Goal: Task Accomplishment & Management: Use online tool/utility

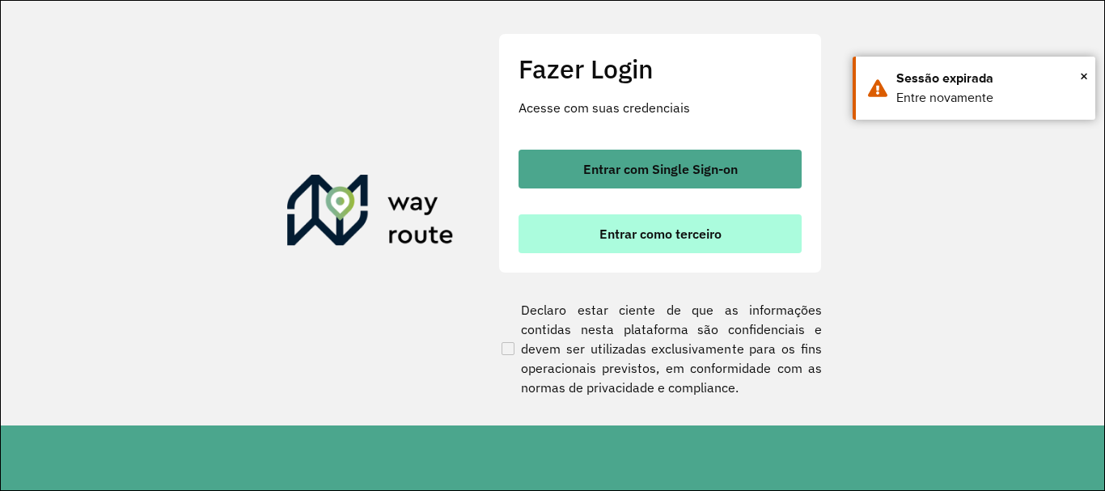
scroll to position [489, 0]
click at [572, 234] on button "Entrar como terceiro" at bounding box center [660, 233] width 283 height 39
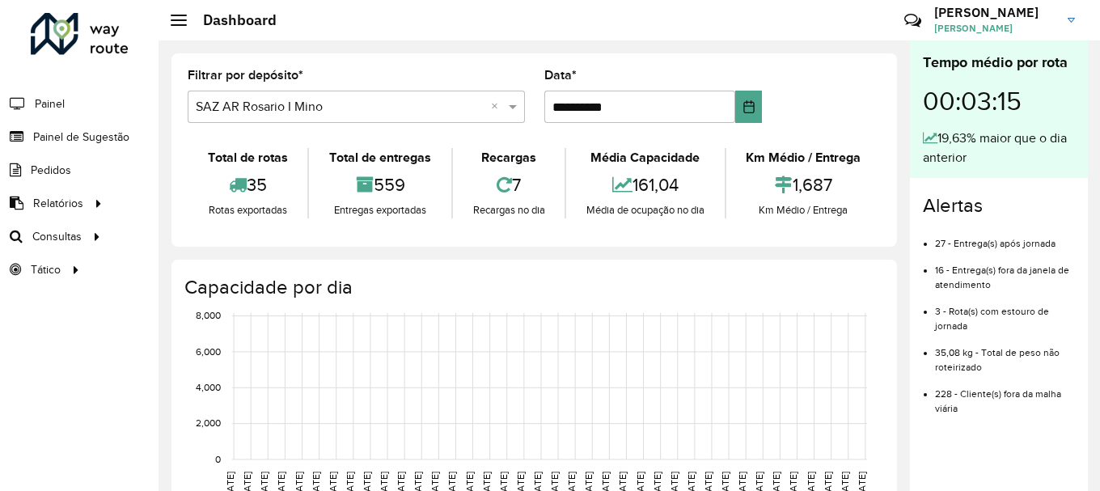
scroll to position [489, 0]
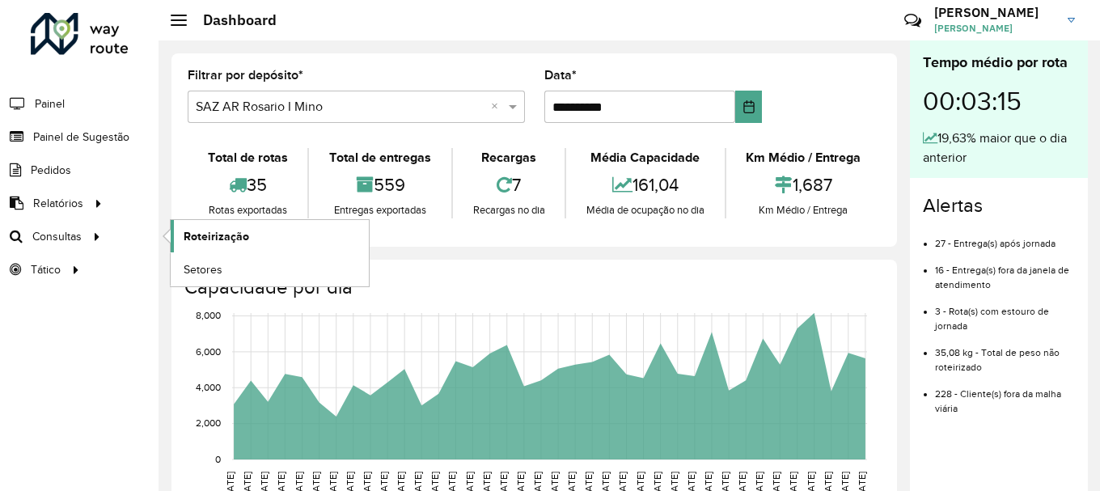
click at [200, 241] on span "Roteirização" at bounding box center [217, 236] width 66 height 17
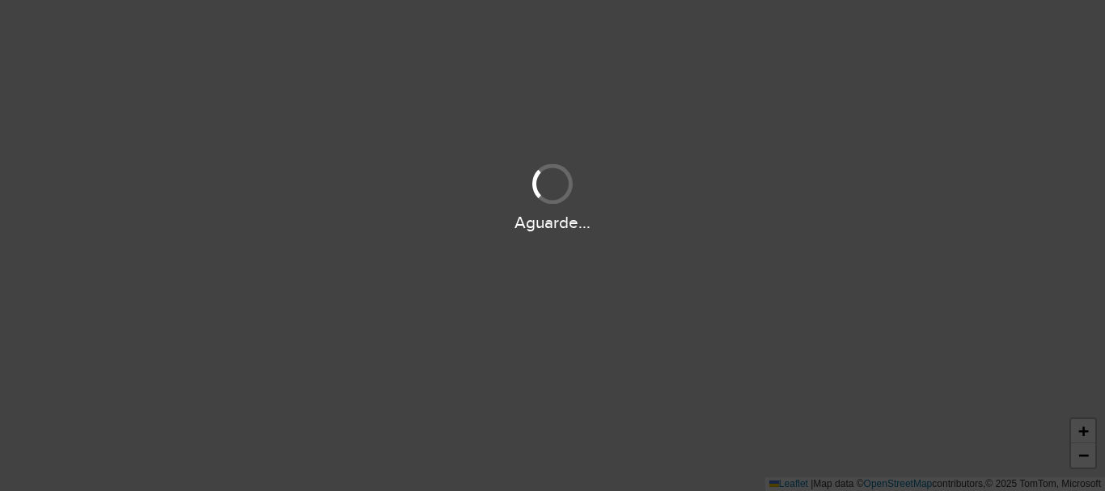
scroll to position [489, 0]
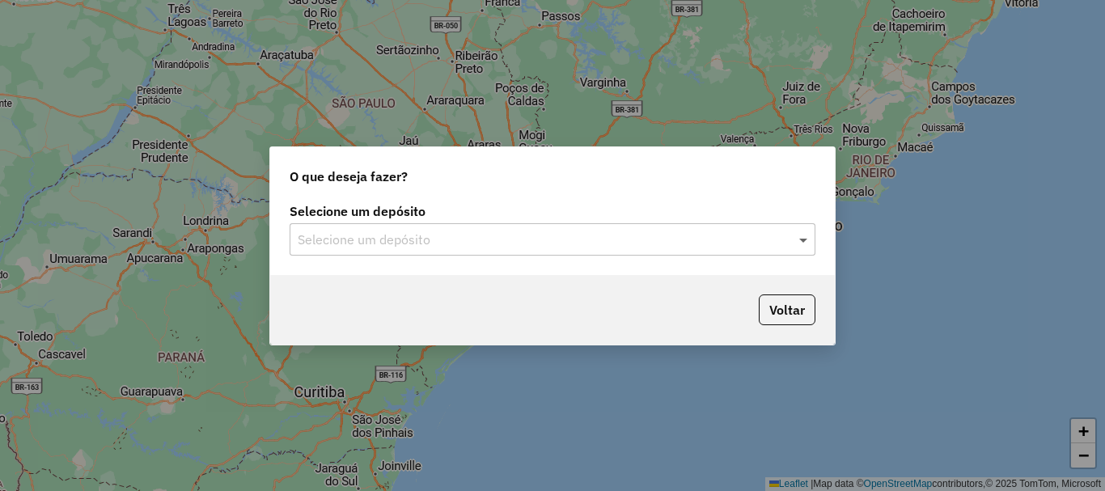
click at [802, 238] on span at bounding box center [805, 239] width 20 height 19
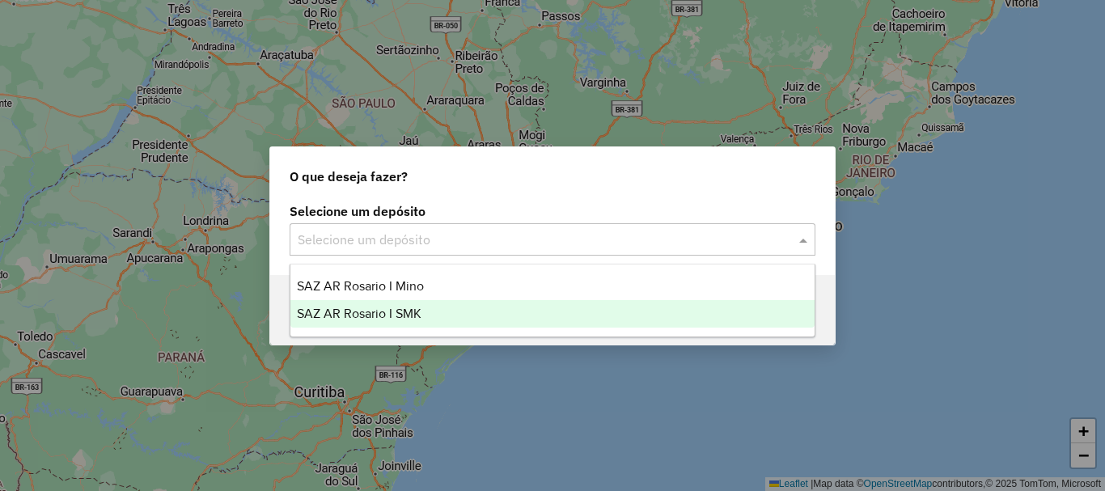
click at [385, 312] on span "SAZ AR Rosario I SMK" at bounding box center [359, 314] width 125 height 14
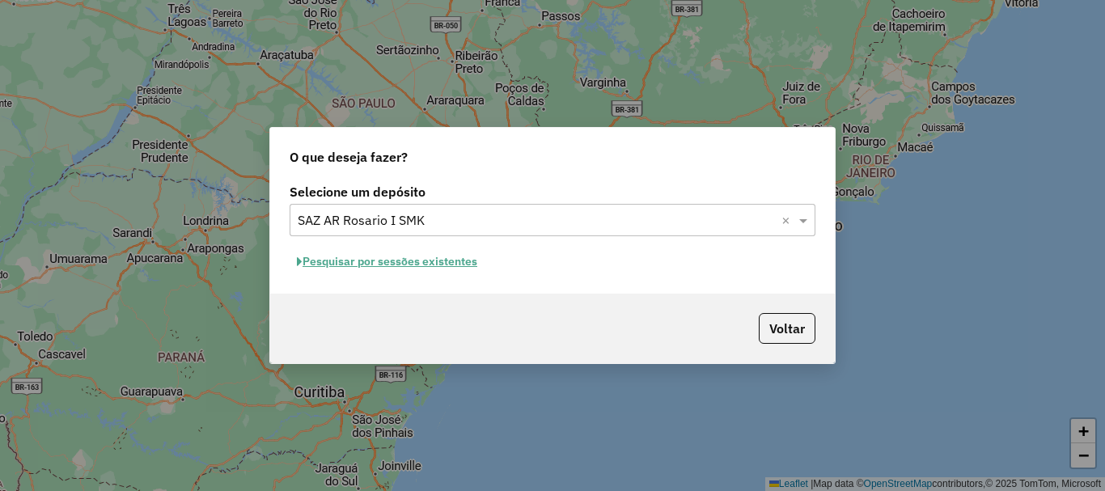
click at [386, 263] on button "Pesquisar por sessões existentes" at bounding box center [387, 261] width 195 height 25
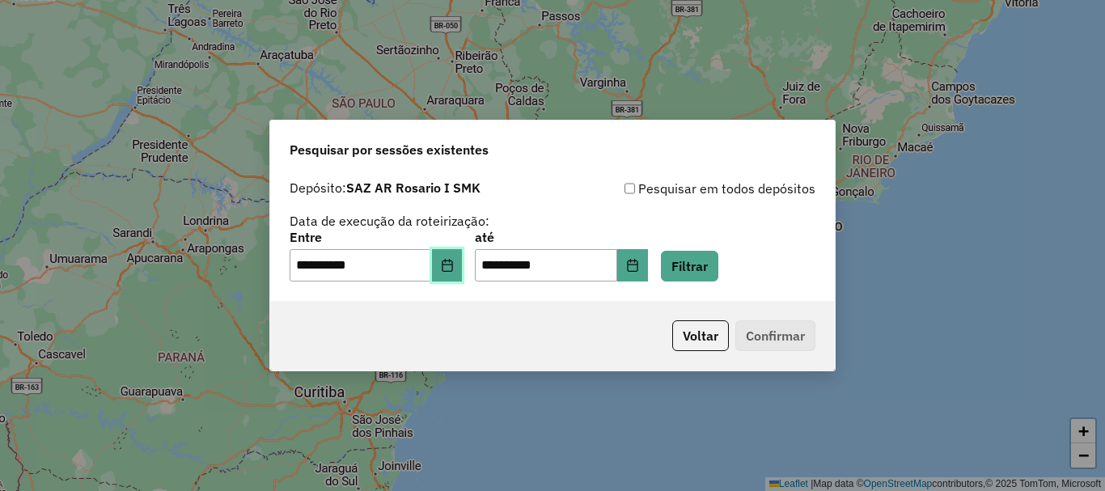
click at [454, 270] on icon "Choose Date" at bounding box center [447, 265] width 13 height 13
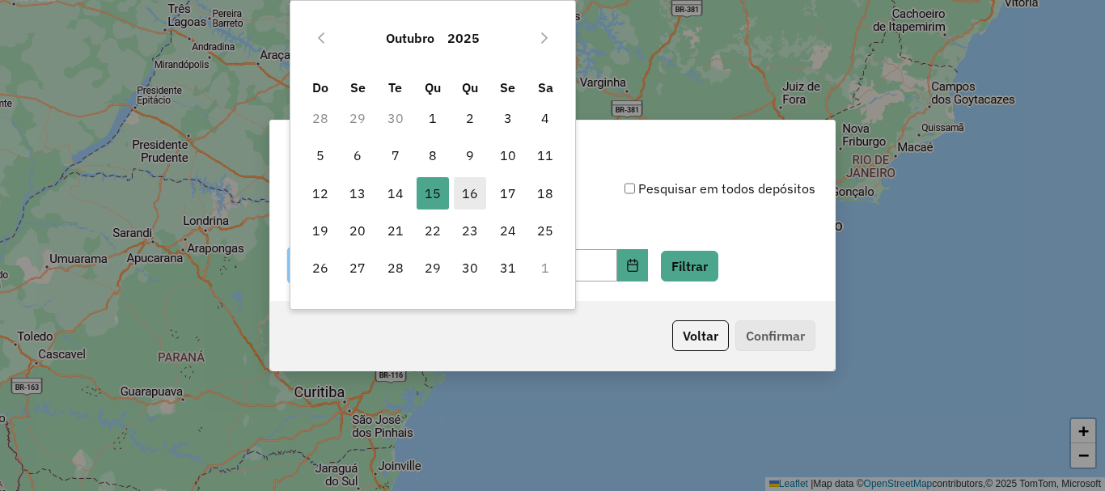
click at [471, 197] on span "16" at bounding box center [470, 193] width 32 height 32
type input "**********"
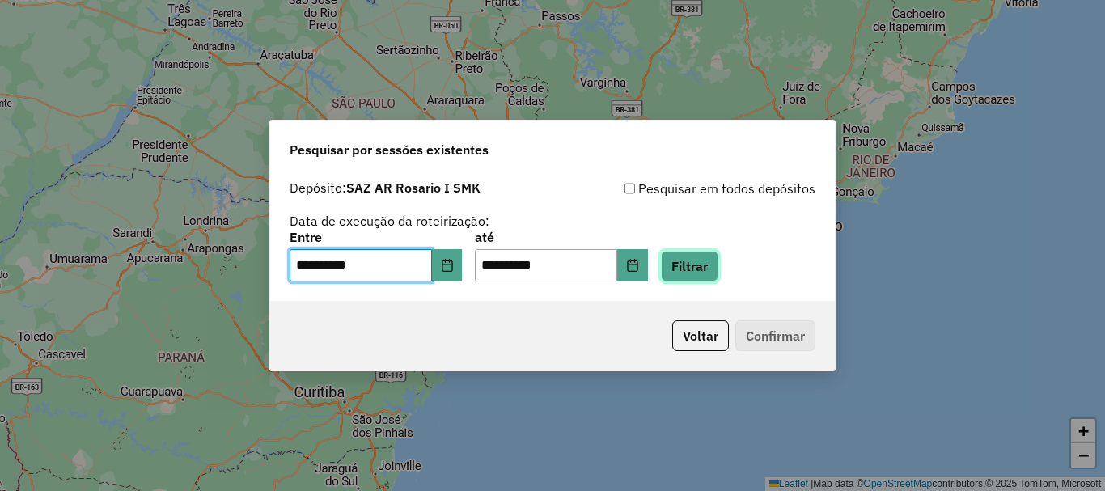
click at [712, 266] on button "Filtrar" at bounding box center [689, 266] width 57 height 31
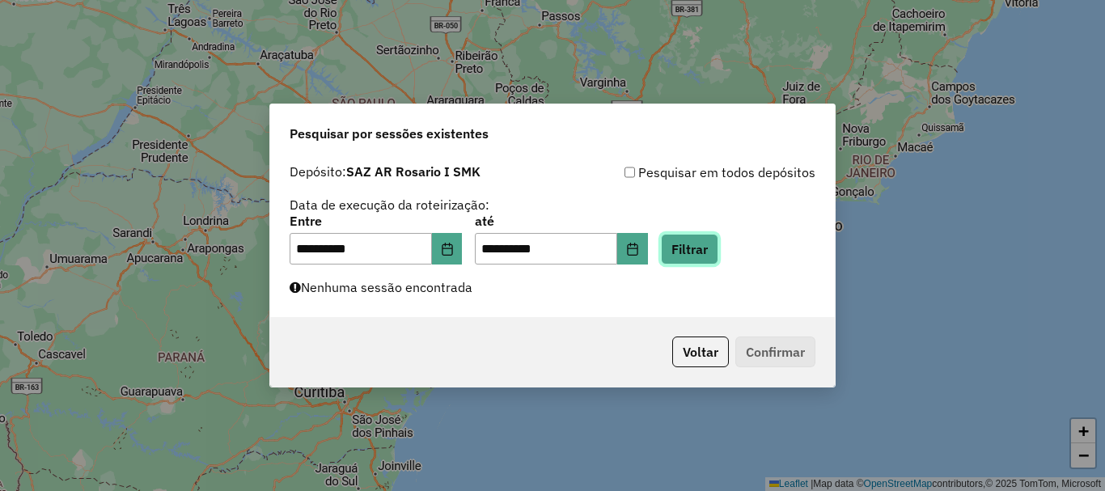
click at [717, 256] on button "Filtrar" at bounding box center [689, 249] width 57 height 31
click at [710, 257] on button "Filtrar" at bounding box center [689, 249] width 57 height 31
click at [710, 252] on button "Filtrar" at bounding box center [689, 249] width 57 height 31
click at [713, 252] on button "Filtrar" at bounding box center [689, 249] width 57 height 31
click at [715, 256] on button "Filtrar" at bounding box center [689, 249] width 57 height 31
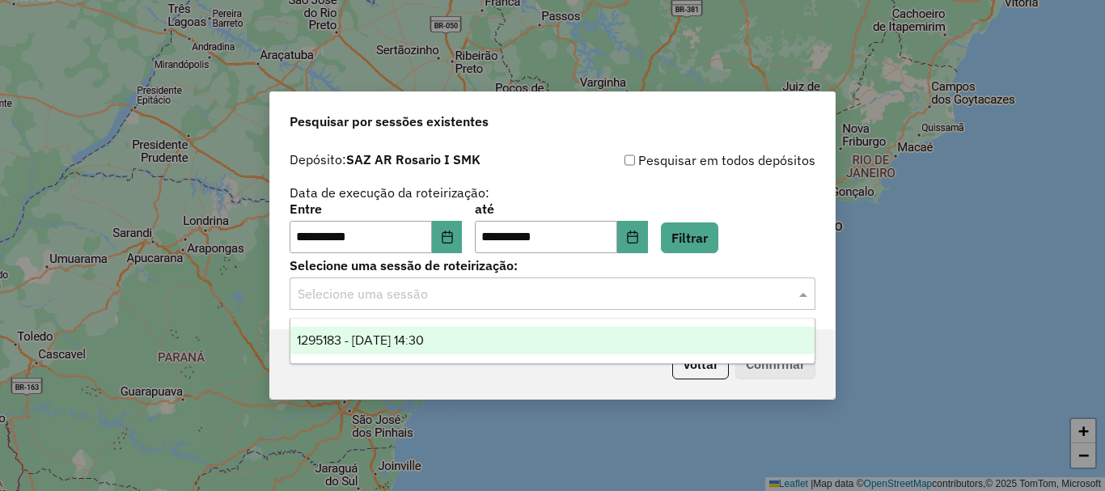
click at [803, 294] on span at bounding box center [805, 293] width 20 height 19
click at [414, 336] on span "1295183 - 16/10/2025 14:30" at bounding box center [360, 340] width 127 height 14
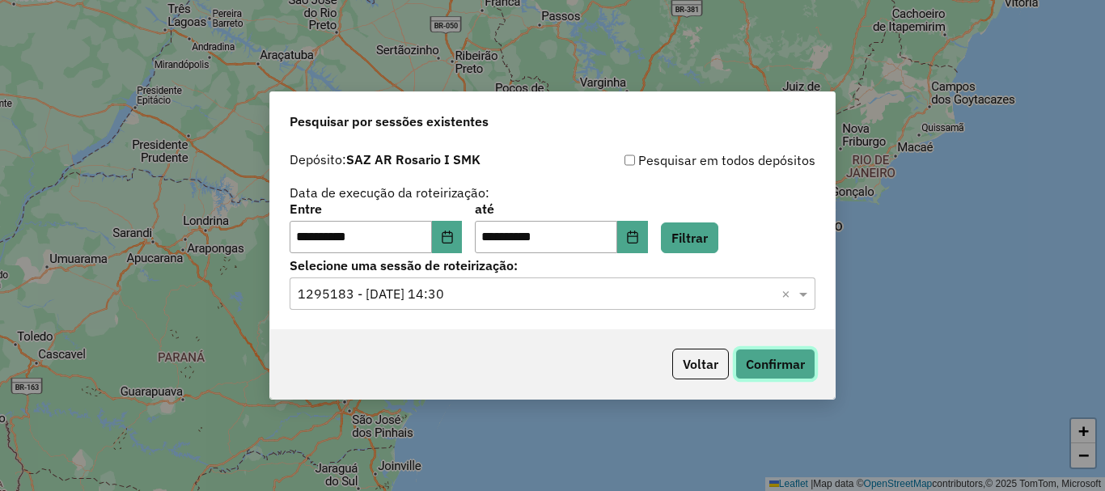
click at [760, 364] on button "Confirmar" at bounding box center [775, 364] width 80 height 31
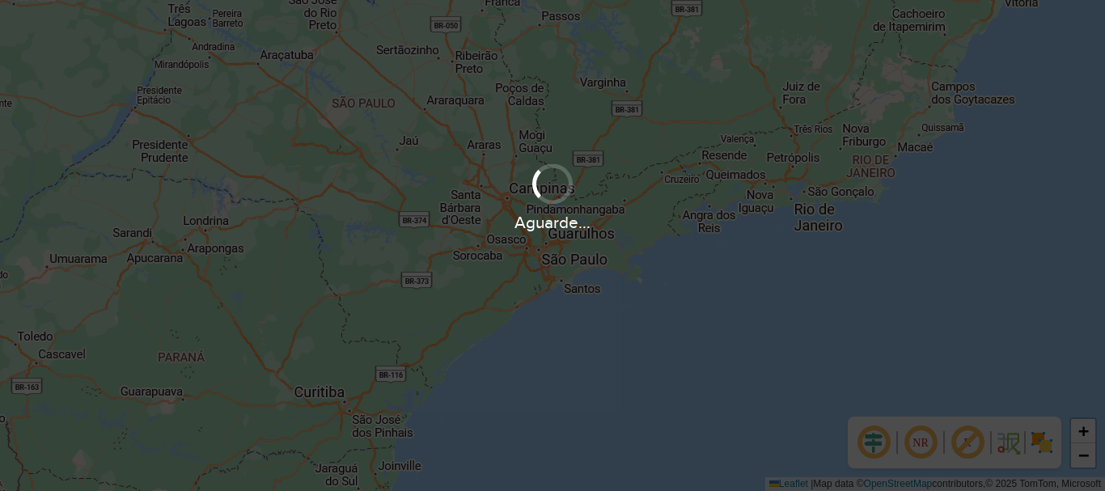
scroll to position [489, 0]
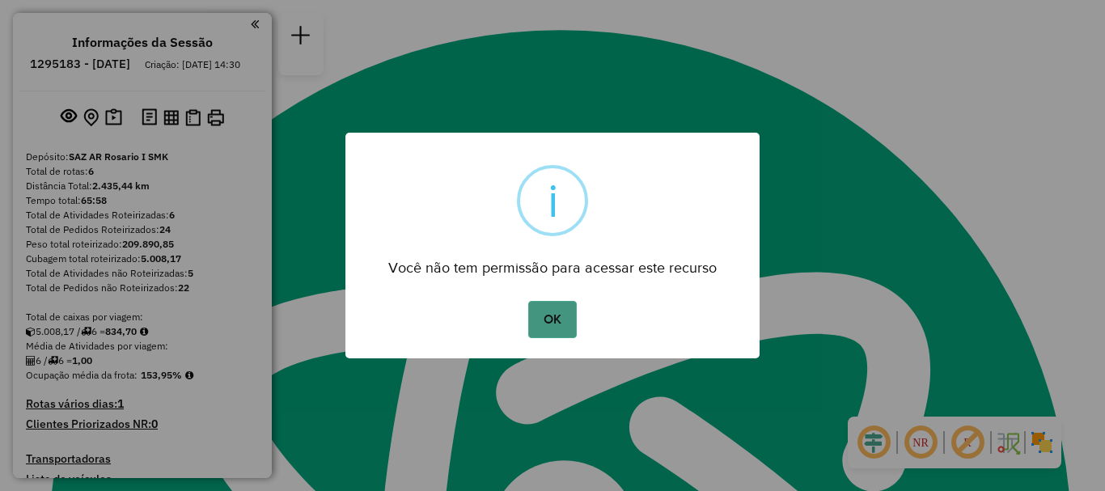
click at [530, 324] on button "OK" at bounding box center [552, 319] width 48 height 37
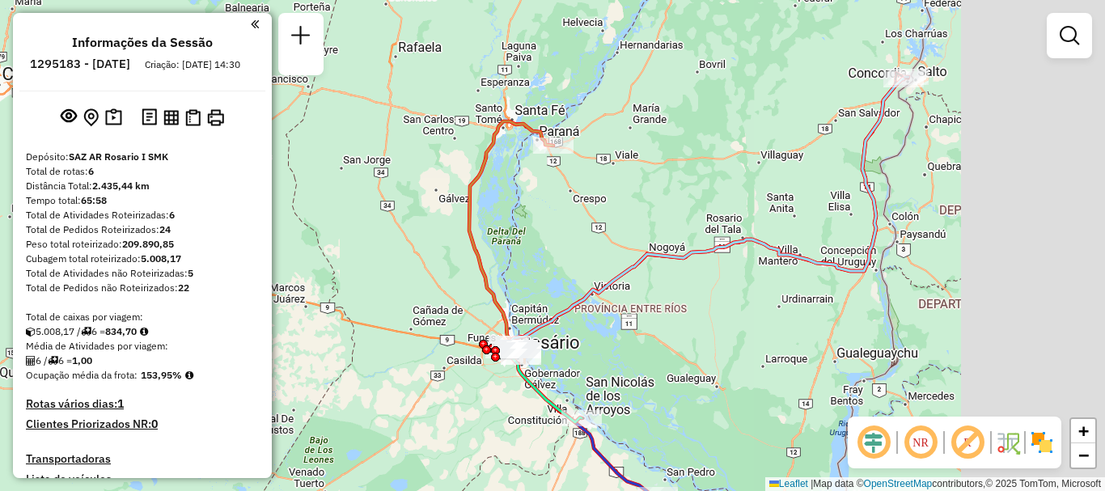
drag, startPoint x: 738, startPoint y: 257, endPoint x: 653, endPoint y: 312, distance: 101.2
click at [653, 312] on div "Janela de atendimento Grade de atendimento Capacidade Transportadoras Veículos …" at bounding box center [552, 245] width 1105 height 491
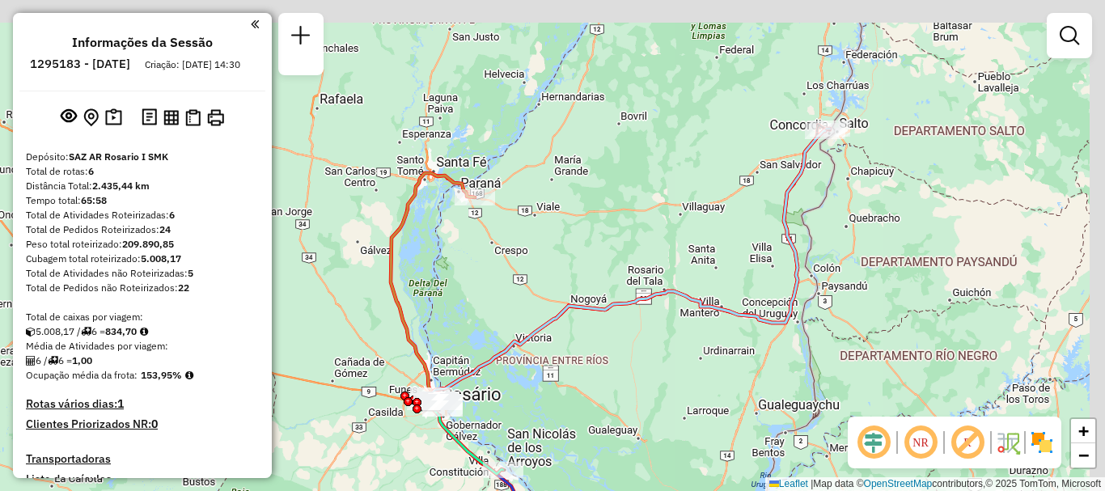
drag, startPoint x: 722, startPoint y: 261, endPoint x: 696, endPoint y: 269, distance: 27.1
click at [696, 269] on div "Janela de atendimento Grade de atendimento Capacidade Transportadoras Veículos …" at bounding box center [552, 245] width 1105 height 491
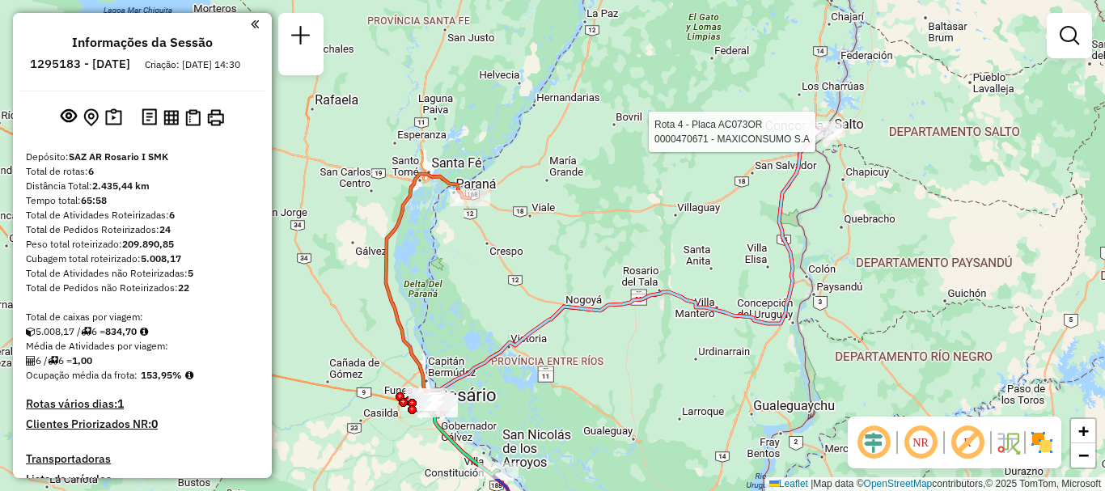
select select "**********"
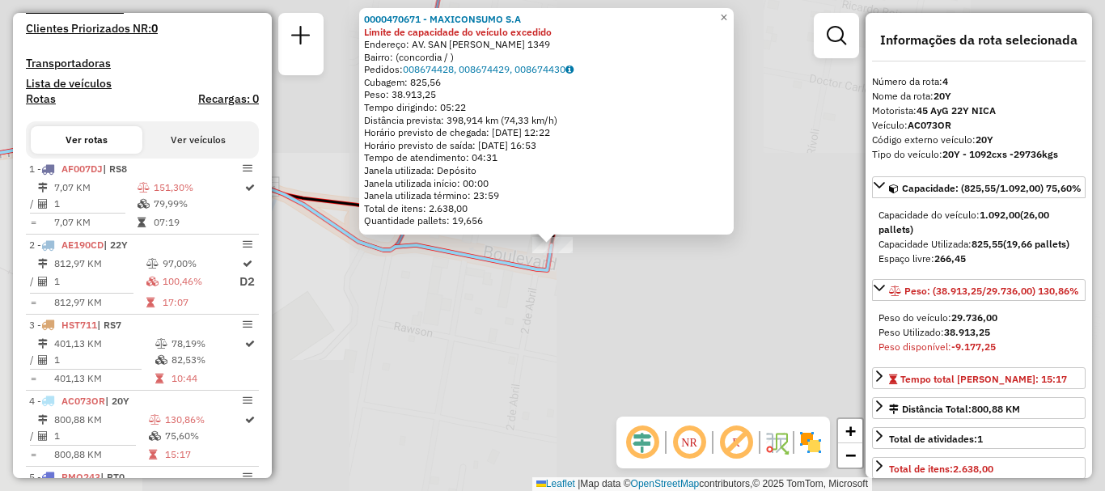
scroll to position [788, 0]
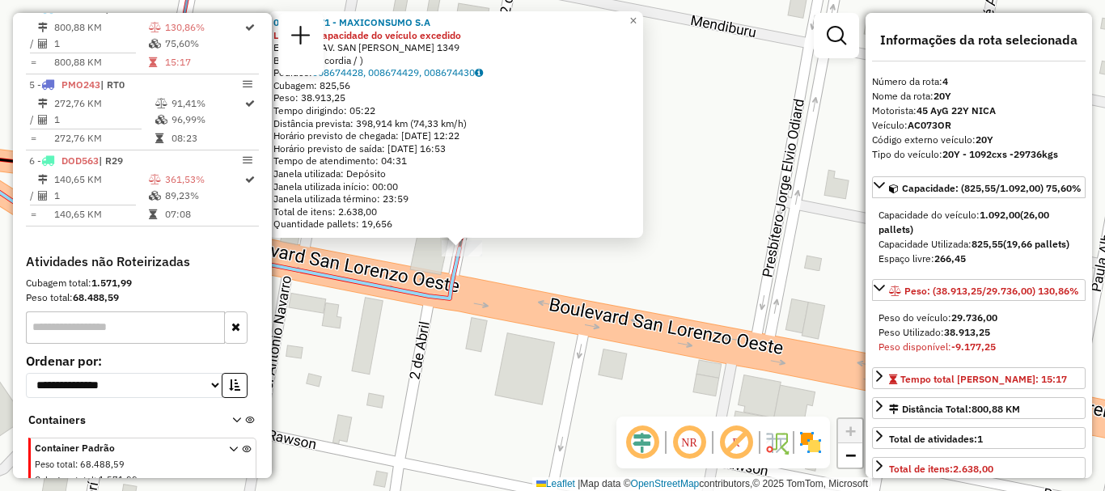
drag, startPoint x: 542, startPoint y: 303, endPoint x: 542, endPoint y: 315, distance: 12.1
click at [542, 315] on div "0000470671 - MAXICONSUMO S.A Limite de capacidade do veículo excedido Endereço:…" at bounding box center [552, 245] width 1105 height 491
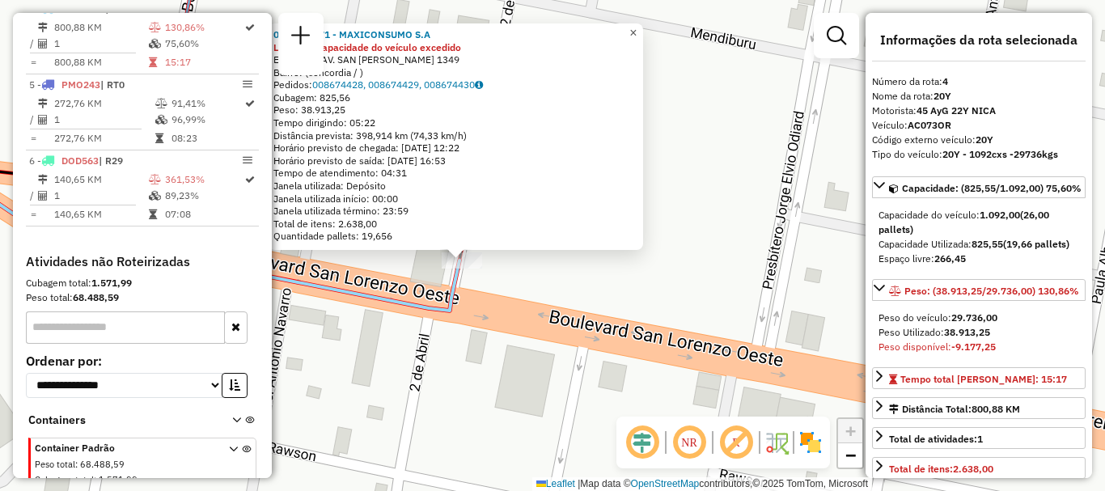
click at [637, 29] on span "×" at bounding box center [632, 33] width 7 height 14
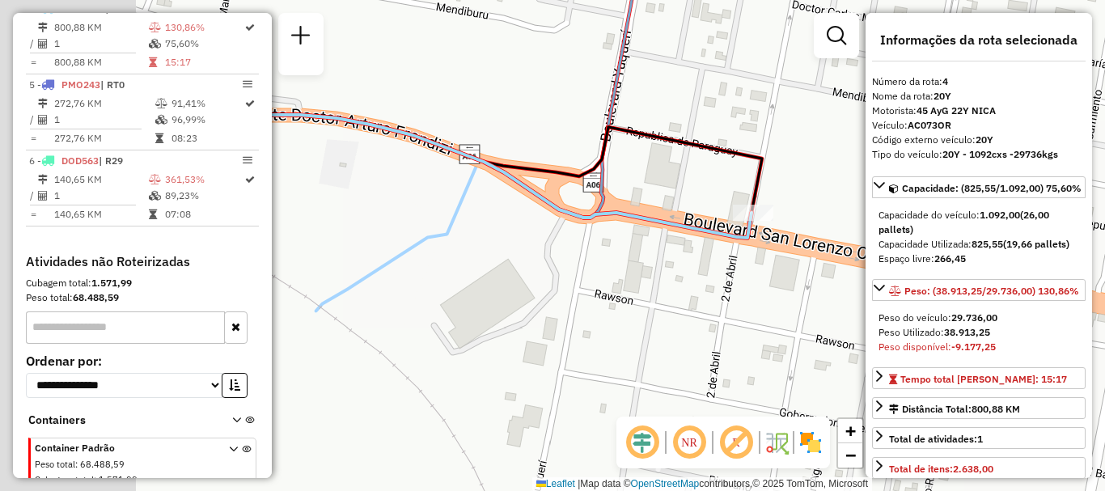
drag, startPoint x: 637, startPoint y: 180, endPoint x: 804, endPoint y: 192, distance: 167.8
click at [804, 192] on div "Janela de atendimento Grade de atendimento Capacidade Transportadoras Veículos …" at bounding box center [552, 245] width 1105 height 491
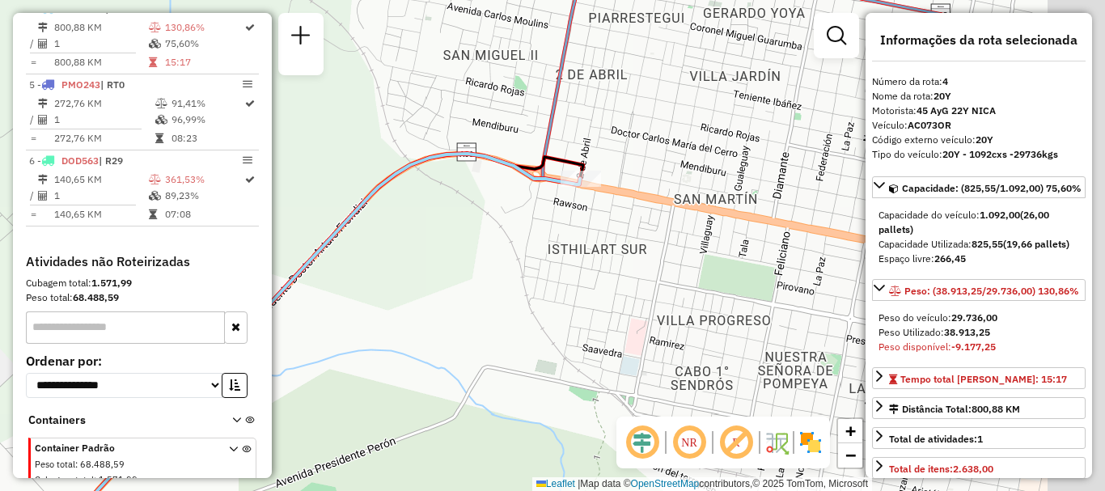
drag, startPoint x: 606, startPoint y: 208, endPoint x: 519, endPoint y: 197, distance: 88.1
click at [519, 197] on div "Janela de atendimento Grade de atendimento Capacidade Transportadoras Veículos …" at bounding box center [552, 245] width 1105 height 491
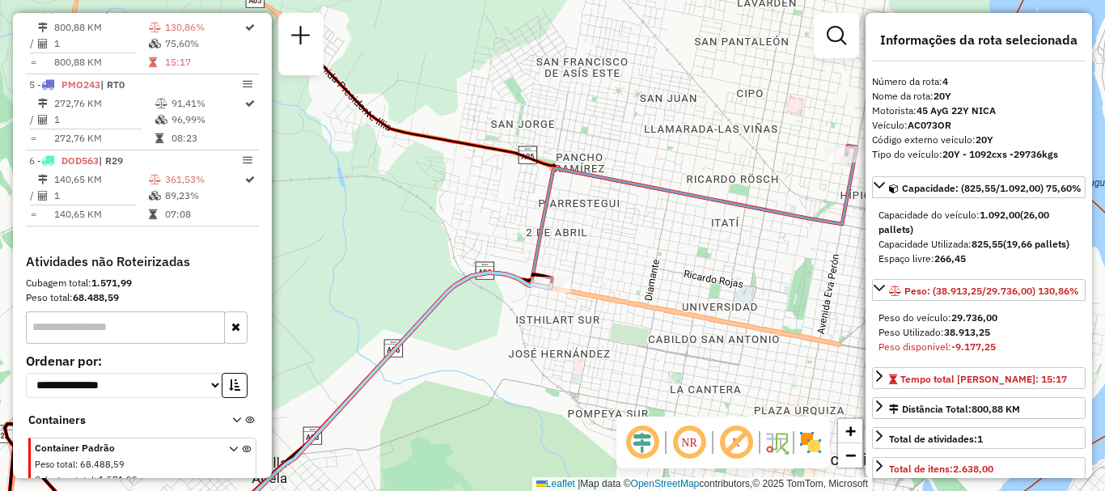
drag, startPoint x: 602, startPoint y: 171, endPoint x: 607, endPoint y: 252, distance: 81.1
click at [607, 252] on div "Janela de atendimento Grade de atendimento Capacidade Transportadoras Veículos …" at bounding box center [552, 245] width 1105 height 491
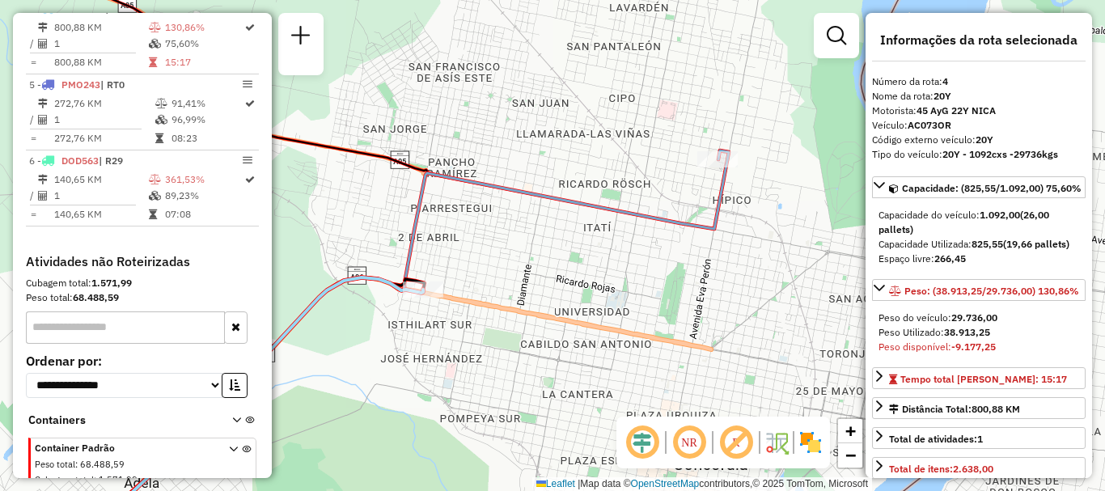
drag, startPoint x: 696, startPoint y: 240, endPoint x: 500, endPoint y: 246, distance: 196.6
click at [500, 246] on div "Janela de atendimento Grade de atendimento Capacidade Transportadoras Veículos …" at bounding box center [552, 245] width 1105 height 491
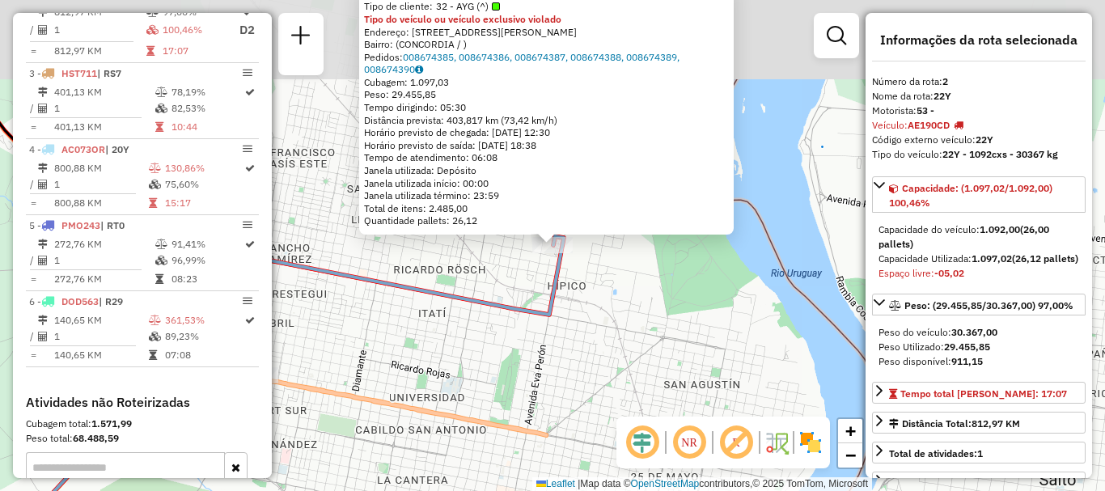
scroll to position [632, 0]
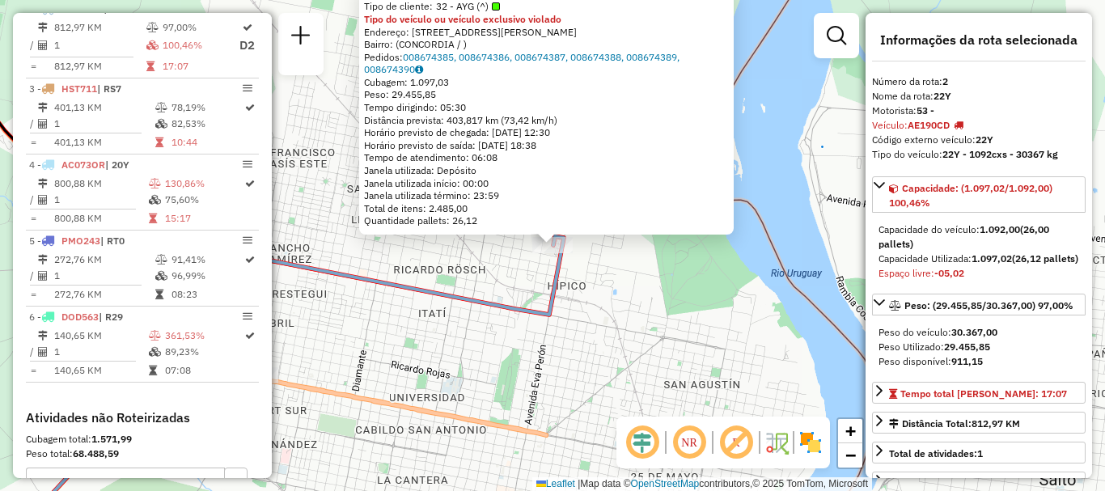
click at [606, 277] on div "0000888156 - INC S.A. Tipo de cliente: 32 - AYG (^) Tipo do veículo ou veículo …" at bounding box center [552, 245] width 1105 height 491
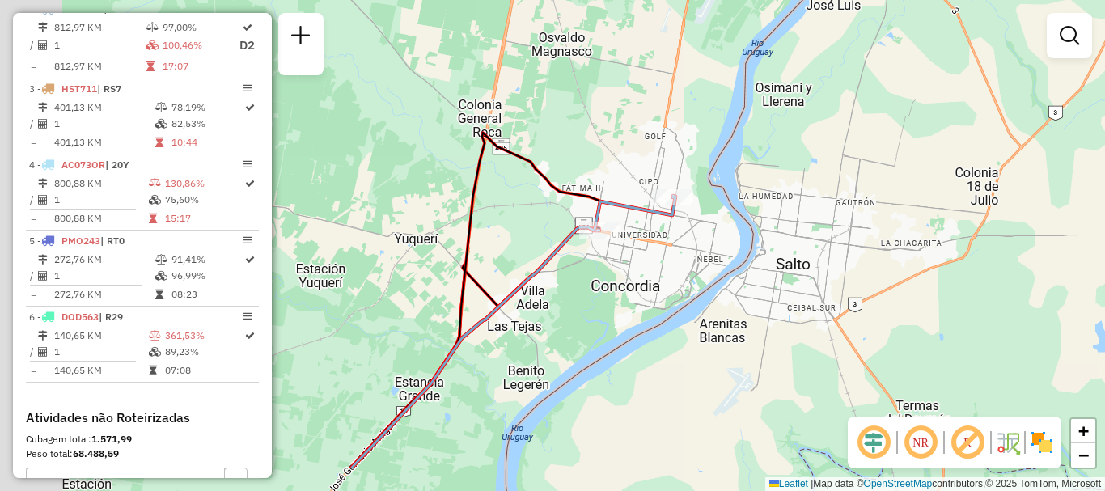
drag, startPoint x: 586, startPoint y: 271, endPoint x: 619, endPoint y: 242, distance: 43.5
click at [619, 242] on div "Janela de atendimento Grade de atendimento Capacidade Transportadoras Veículos …" at bounding box center [552, 245] width 1105 height 491
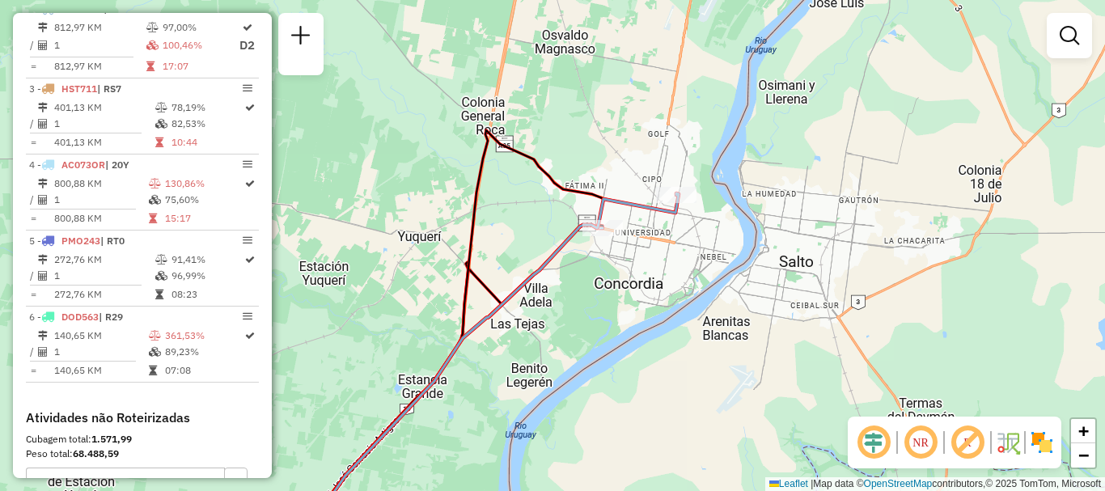
drag, startPoint x: 521, startPoint y: 273, endPoint x: 645, endPoint y: 172, distance: 159.8
click at [645, 193] on icon at bounding box center [488, 365] width 379 height 345
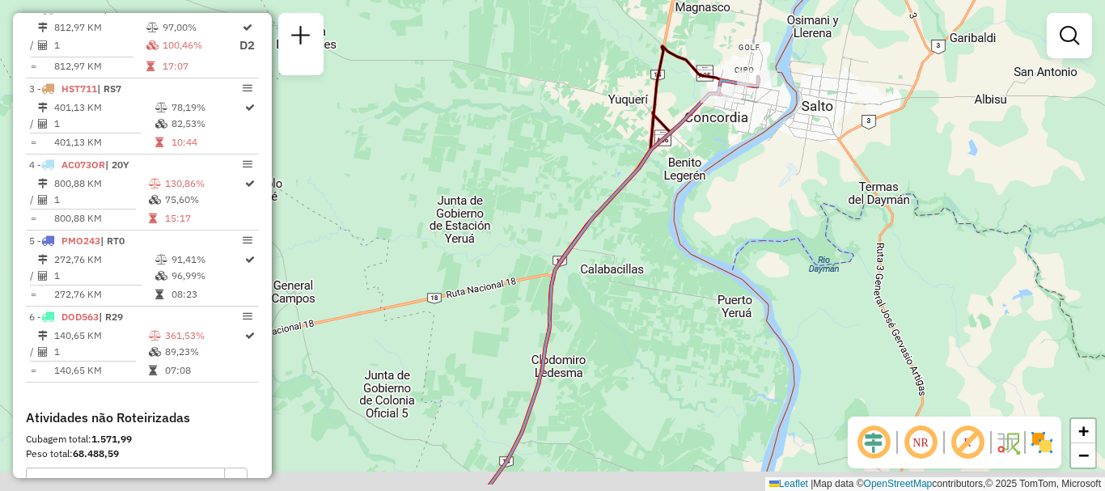
drag, startPoint x: 633, startPoint y: 201, endPoint x: 667, endPoint y: 156, distance: 56.0
click at [667, 157] on div "Janela de atendimento Grade de atendimento Capacidade Transportadoras Veículos …" at bounding box center [552, 245] width 1105 height 491
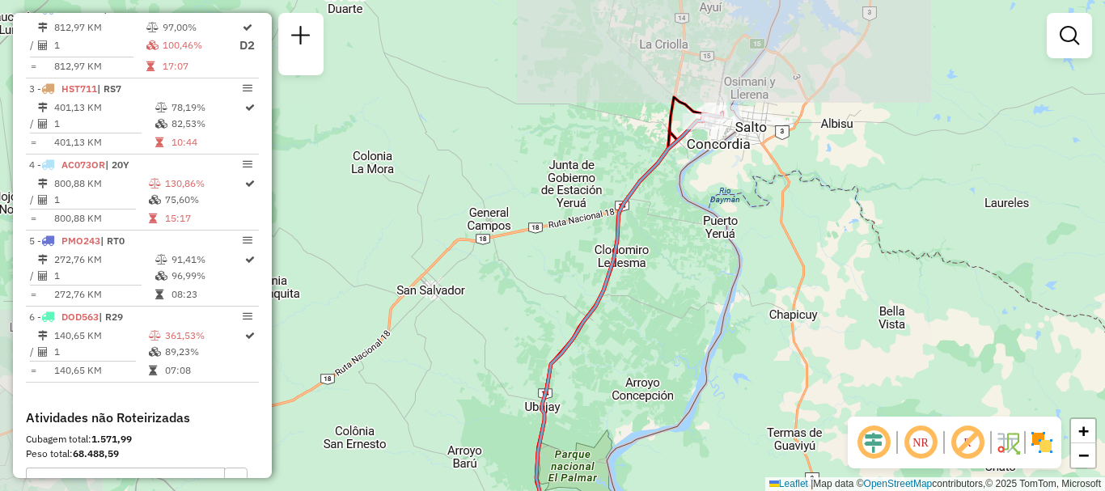
drag, startPoint x: 653, startPoint y: 173, endPoint x: 660, endPoint y: 150, distance: 24.6
click at [656, 159] on icon at bounding box center [629, 325] width 186 height 427
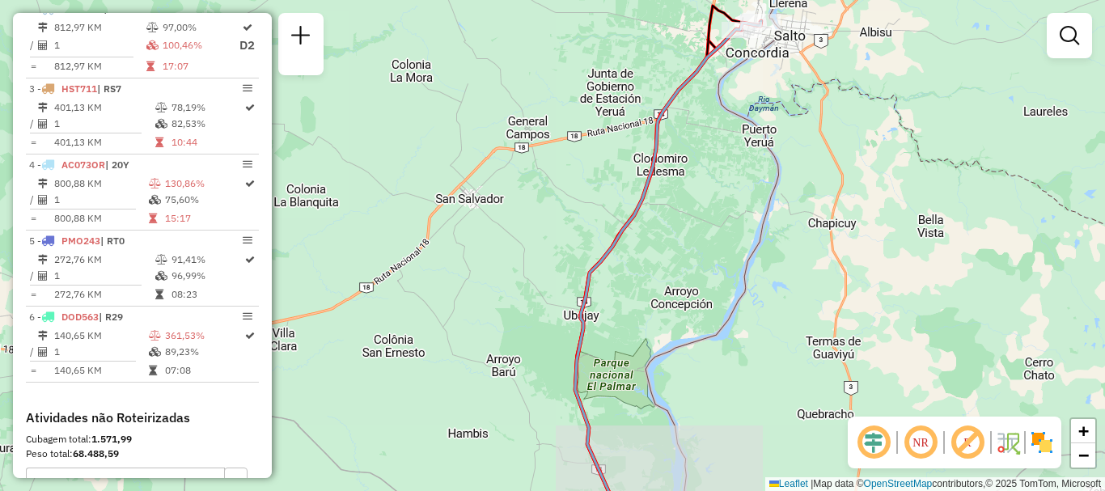
drag, startPoint x: 623, startPoint y: 251, endPoint x: 663, endPoint y: 99, distance: 157.4
click at [662, 101] on div "Janela de atendimento Grade de atendimento Capacidade Transportadoras Veículos …" at bounding box center [552, 245] width 1105 height 491
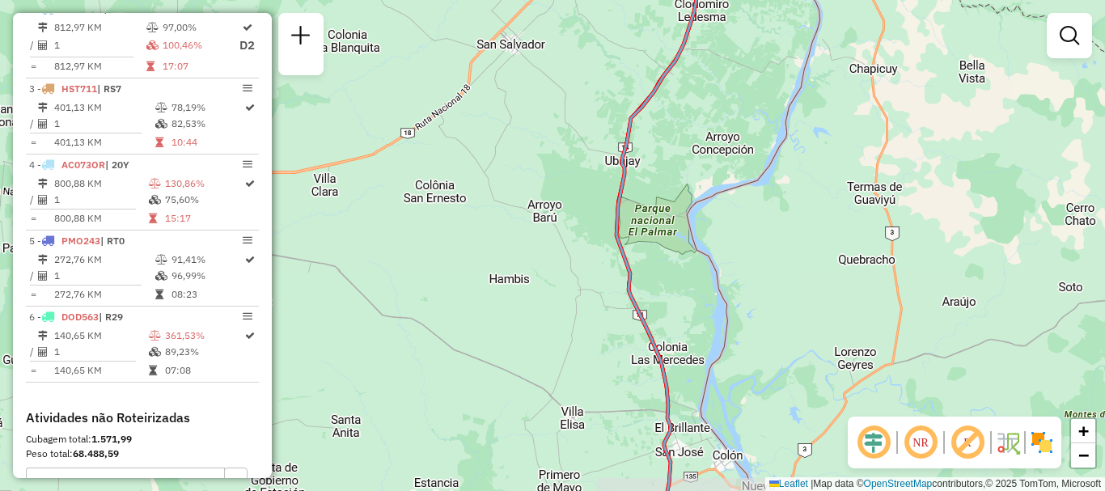
drag, startPoint x: 646, startPoint y: 184, endPoint x: 713, endPoint y: -15, distance: 210.5
click at [713, 0] on html "Aguarde... Pop-up bloqueado! Seu navegador bloqueou automáticamente a abertura …" at bounding box center [552, 245] width 1105 height 491
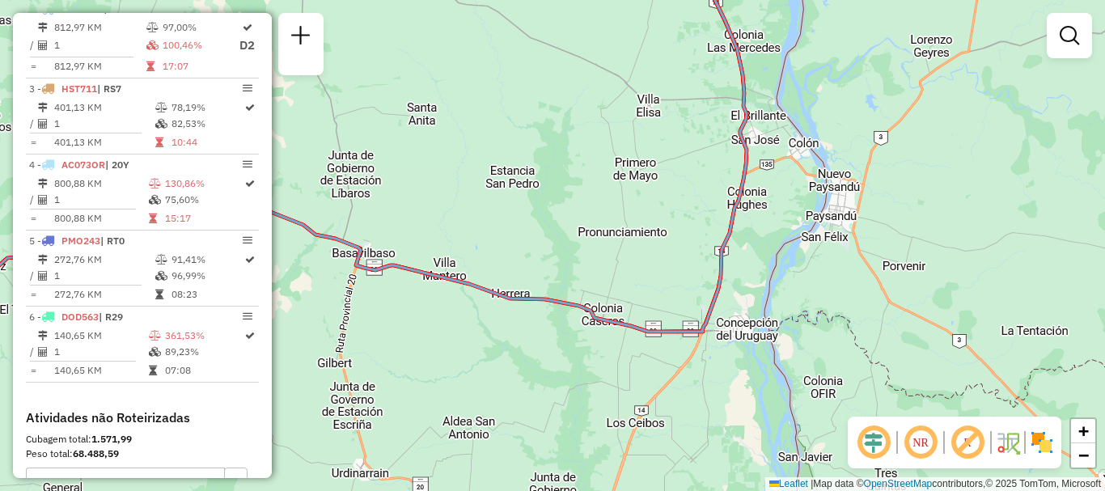
drag, startPoint x: 721, startPoint y: 110, endPoint x: 761, endPoint y: -57, distance: 171.5
click at [761, 0] on html "Aguarde... Pop-up bloqueado! Seu navegador bloqueou automáticamente a abertura …" at bounding box center [552, 245] width 1105 height 491
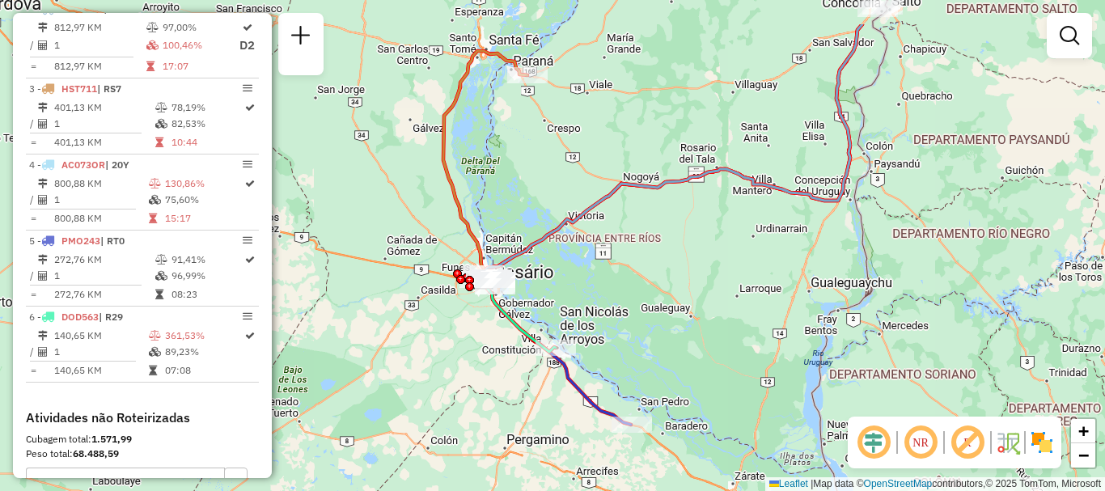
drag, startPoint x: 544, startPoint y: 205, endPoint x: 655, endPoint y: 274, distance: 130.4
click at [655, 274] on div "Janela de atendimento Grade de atendimento Capacidade Transportadoras Veículos …" at bounding box center [552, 245] width 1105 height 491
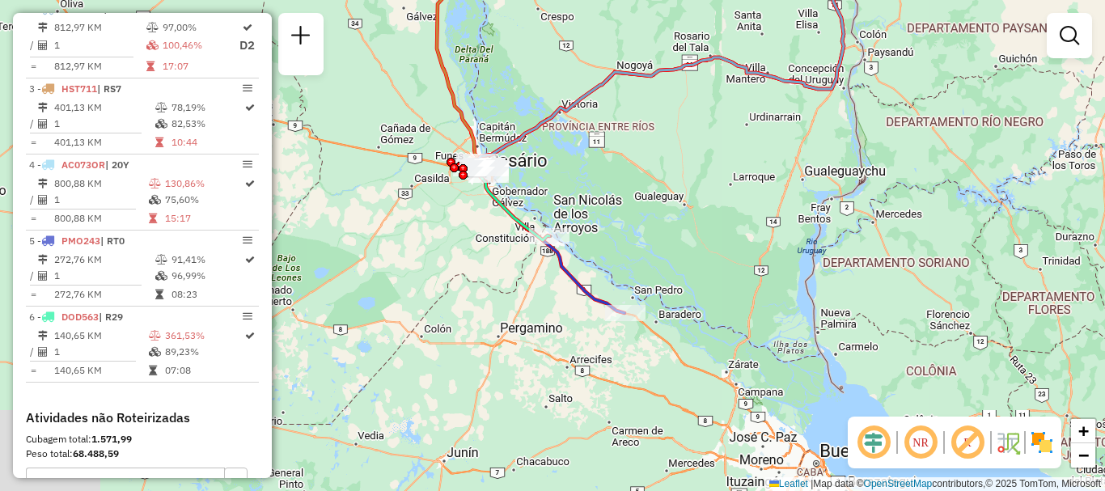
drag, startPoint x: 503, startPoint y: 133, endPoint x: 501, endPoint y: 121, distance: 12.4
click at [501, 121] on div "Janela de atendimento Grade de atendimento Capacidade Transportadoras Veículos …" at bounding box center [552, 245] width 1105 height 491
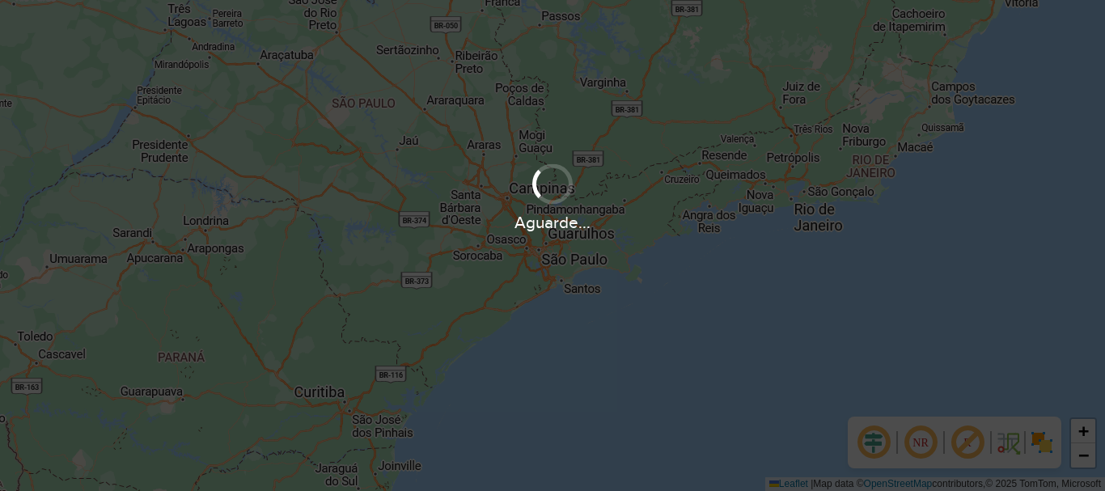
scroll to position [489, 0]
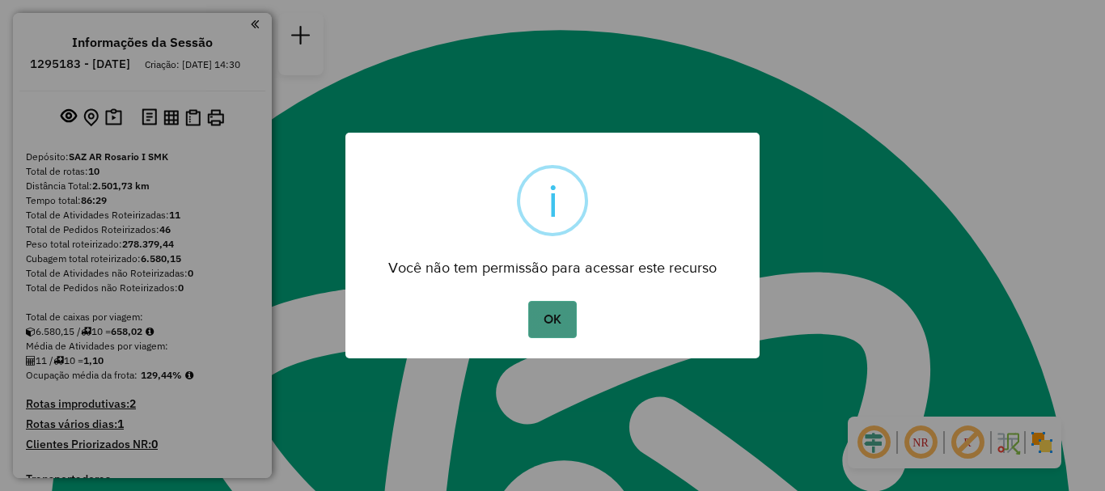
click at [550, 326] on button "OK" at bounding box center [552, 319] width 48 height 37
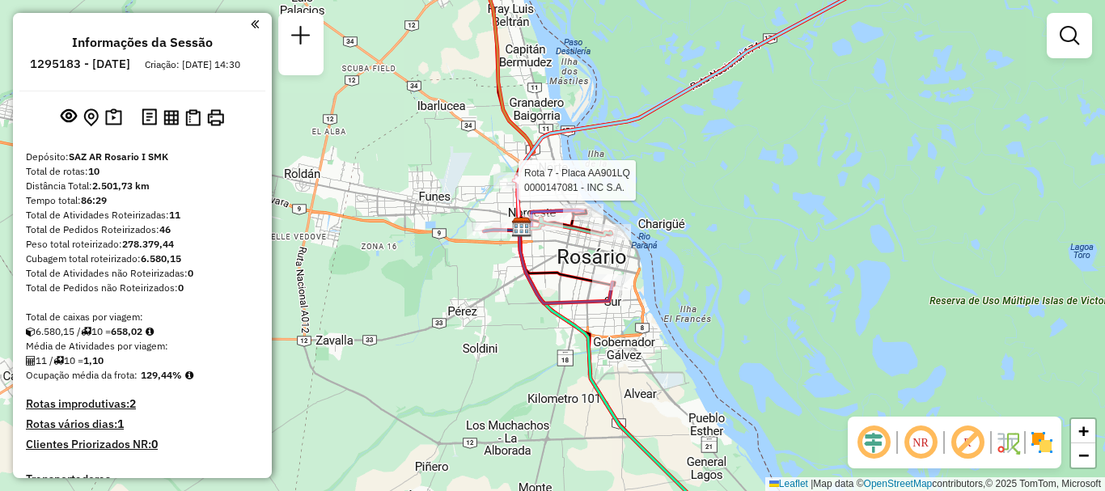
select select "**********"
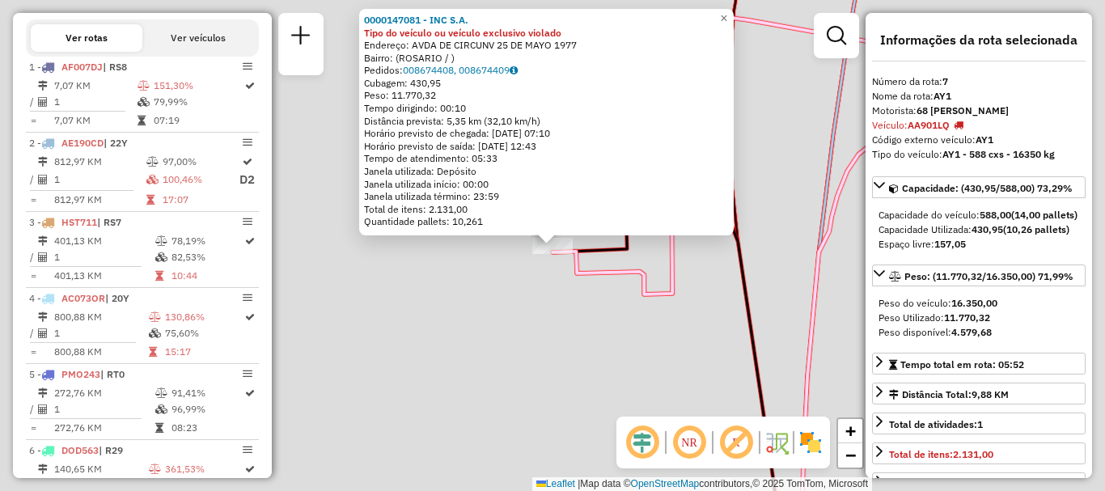
scroll to position [902, 0]
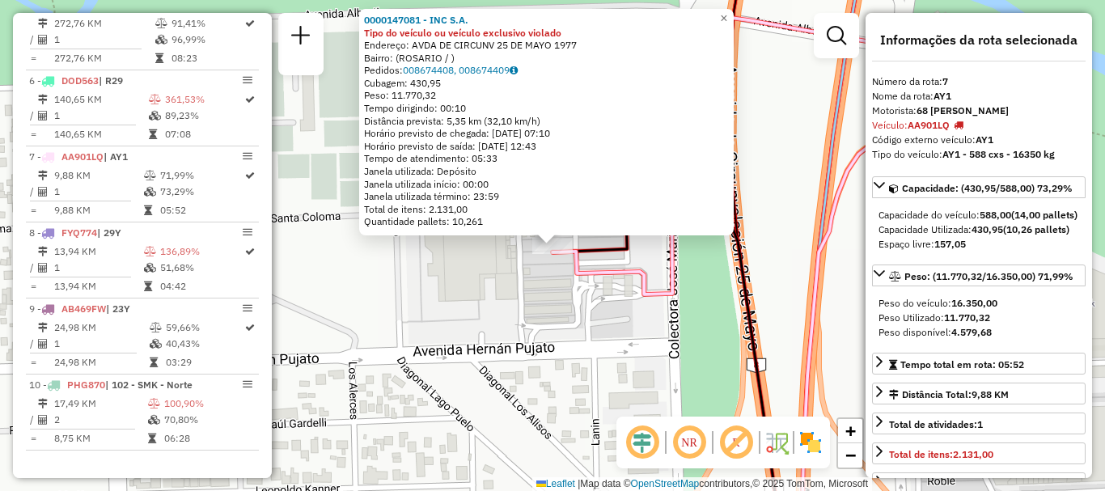
click at [515, 272] on div "0000147081 - INC S.A. Tipo do veículo ou veículo exclusivo violado Endereço: AV…" at bounding box center [552, 245] width 1105 height 491
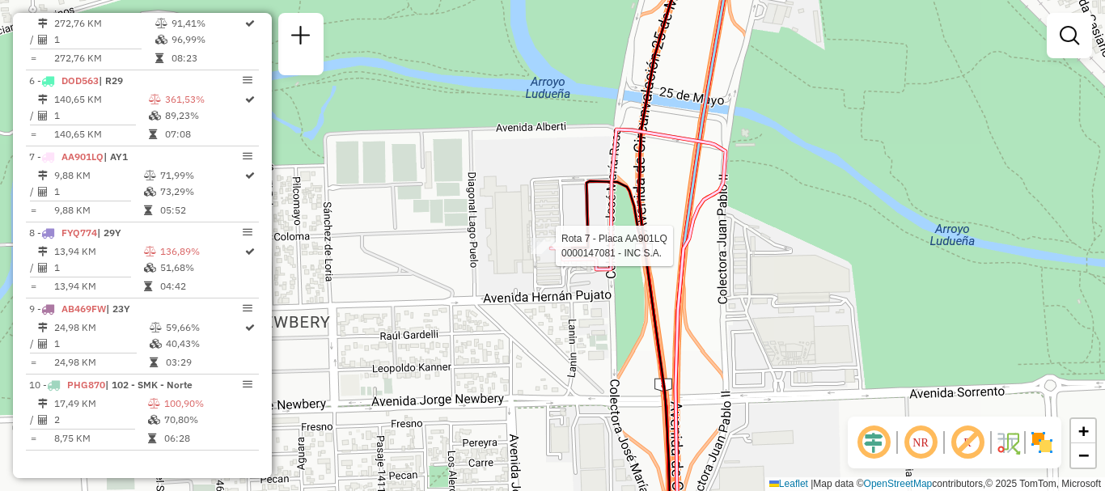
select select "**********"
